Goal: Task Accomplishment & Management: Manage account settings

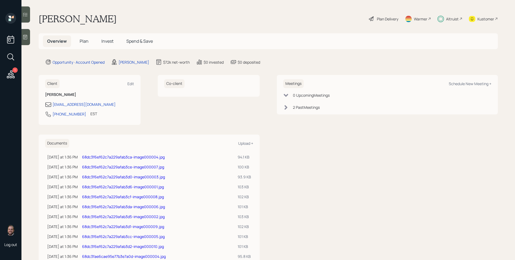
click at [15, 72] on div "1" at bounding box center [14, 69] width 5 height 5
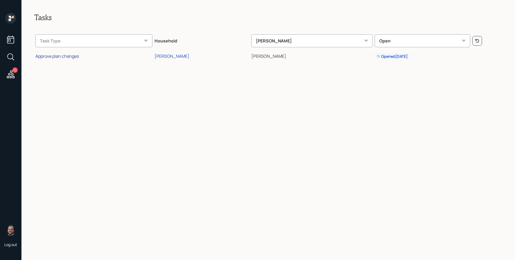
click at [77, 54] on div "Approve plan changes" at bounding box center [56, 56] width 43 height 6
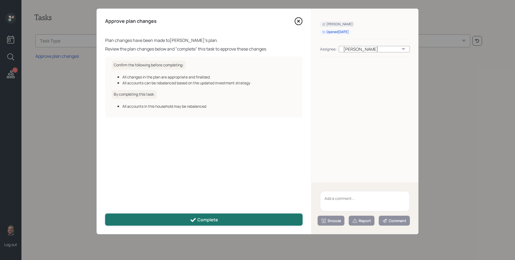
click at [239, 217] on button "Complete" at bounding box center [204, 219] width 198 height 12
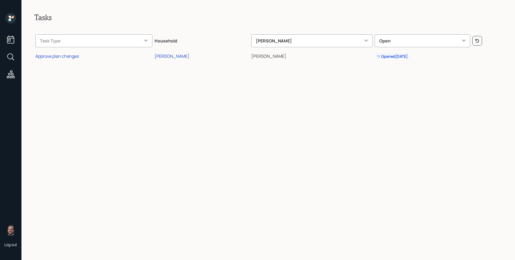
click at [12, 17] on icon at bounding box center [12, 17] width 2 height 2
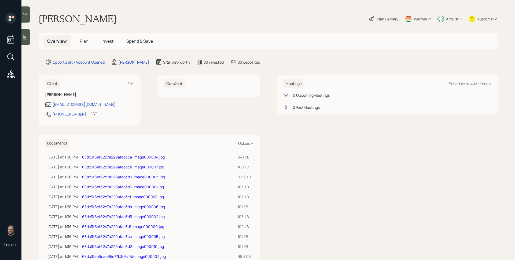
click at [446, 18] on div "Altruist" at bounding box center [452, 19] width 13 height 6
click at [84, 40] on span "Plan" at bounding box center [84, 41] width 9 height 6
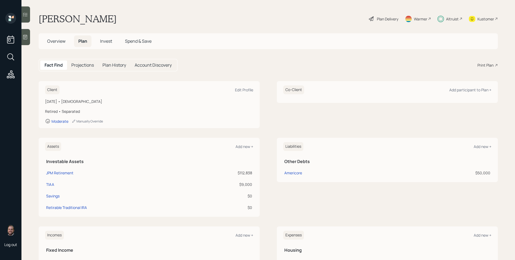
click at [106, 41] on span "Invest" at bounding box center [106, 41] width 12 height 6
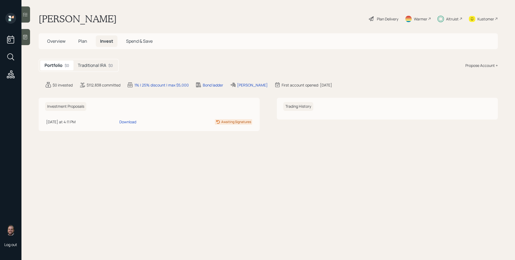
click at [90, 68] on h5 "Traditional IRA" at bounding box center [92, 65] width 28 height 5
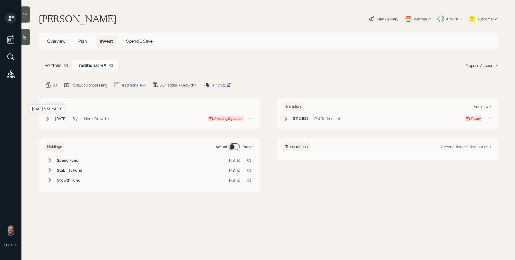
click at [63, 116] on div "[DATE]" at bounding box center [61, 119] width 12 height 6
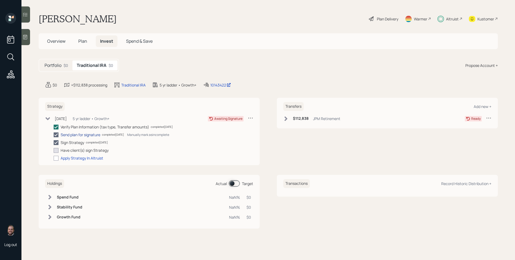
click at [93, 136] on div "Send plan for signature" at bounding box center [81, 135] width 40 height 6
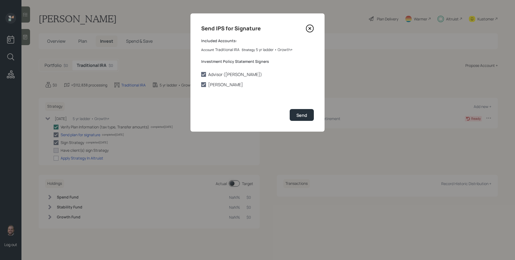
click at [311, 27] on icon at bounding box center [310, 28] width 2 height 2
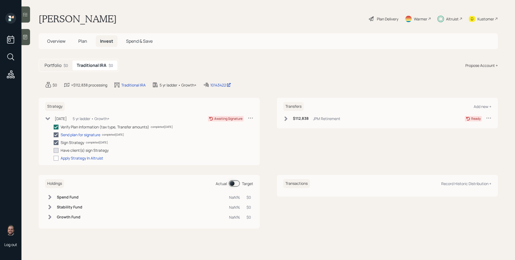
click at [298, 119] on h6 "$112,838" at bounding box center [301, 118] width 16 height 5
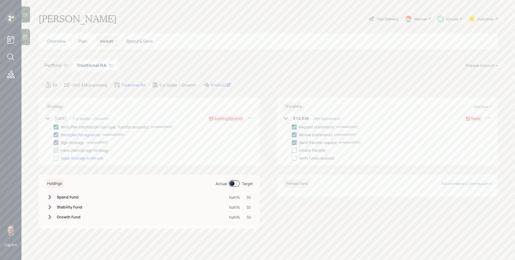
click at [295, 149] on div at bounding box center [294, 150] width 5 height 5
click at [292, 150] on input "checkbox" at bounding box center [292, 150] width 0 height 0
checkbox input "true"
click at [277, 51] on main "[PERSON_NAME] Plan Delivery Warmer Altruist Kustomer Overview Plan Invest Spend…" at bounding box center [268, 130] width 494 height 260
click at [280, 10] on main "[PERSON_NAME] Plan Delivery Warmer Altruist Kustomer Overview Plan Invest Spend…" at bounding box center [268, 130] width 494 height 260
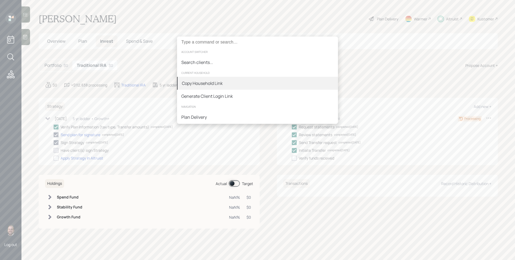
click at [266, 82] on div "Copy Household Link" at bounding box center [257, 83] width 161 height 13
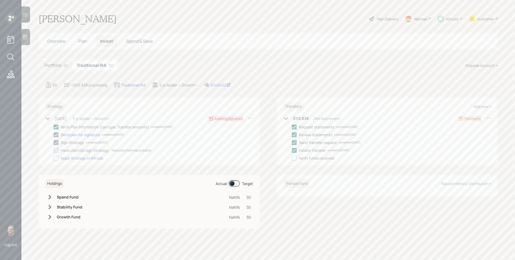
click at [135, 151] on div "Manually mark as complete" at bounding box center [131, 150] width 39 height 5
checkbox input "true"
click at [58, 159] on div at bounding box center [56, 158] width 5 height 5
click at [54, 158] on input "checkbox" at bounding box center [53, 158] width 0 height 0
checkbox input "true"
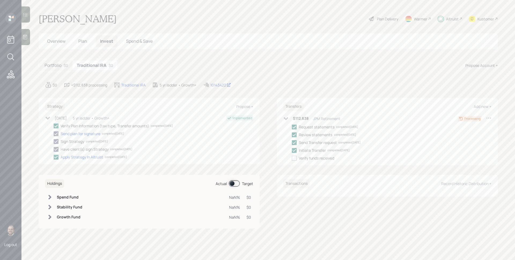
click at [263, 138] on div "Strategy Propose + [DATE] [DATE] 3:31 PM EDT 5 yr ladder • Growth+ Implemented …" at bounding box center [269, 131] width 460 height 67
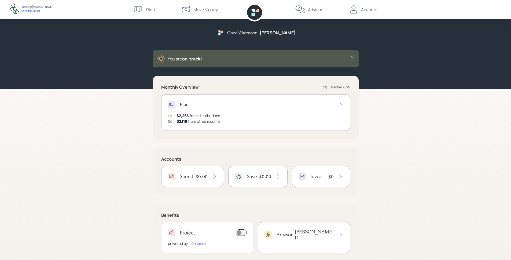
click at [207, 180] on div "Spend $0.00" at bounding box center [192, 176] width 63 height 21
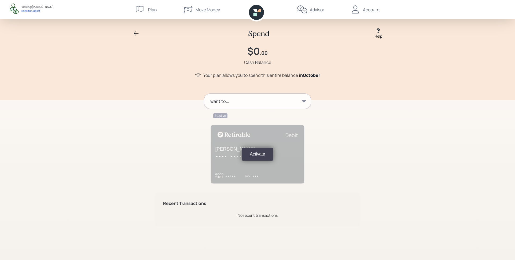
click at [272, 107] on div "I want to..." at bounding box center [257, 101] width 107 height 15
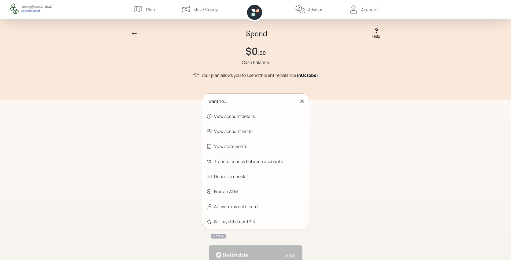
click at [254, 118] on div "View account details" at bounding box center [234, 116] width 41 height 6
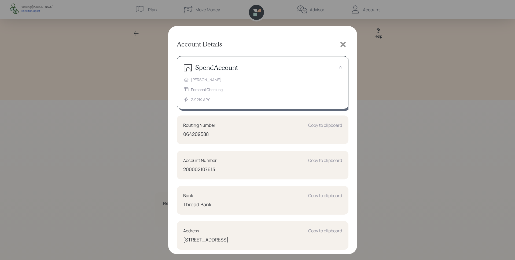
click at [346, 42] on icon at bounding box center [343, 44] width 8 height 8
